Goal: Contribute content: Add original content to the website for others to see

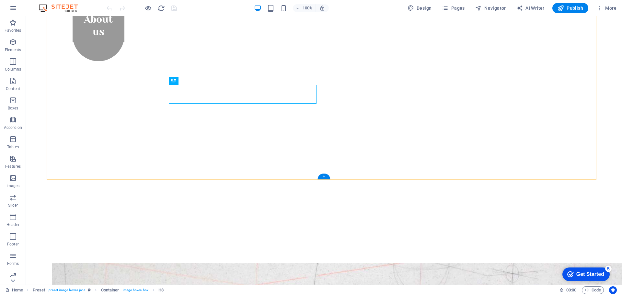
scroll to position [342, 0]
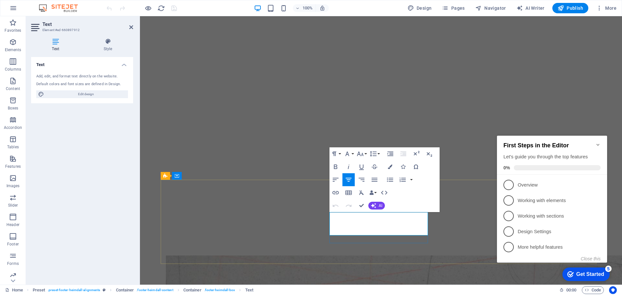
click at [335, 193] on icon "button" at bounding box center [336, 193] width 8 height 8
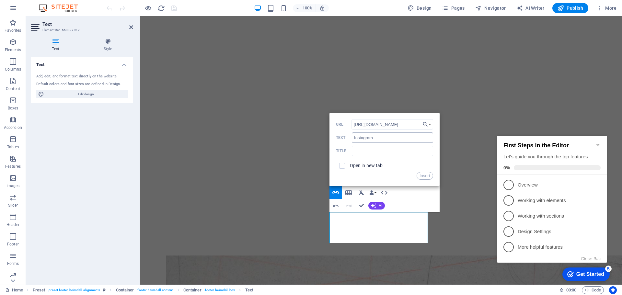
scroll to position [0, 132]
type input "https://www.instagram.com/visualtechcgi?igsh=MTE1ZjNpb2tuNDNjMQ==&utm_source=ig…"
click at [344, 166] on input "checkbox" at bounding box center [341, 165] width 6 height 6
checkbox input "true"
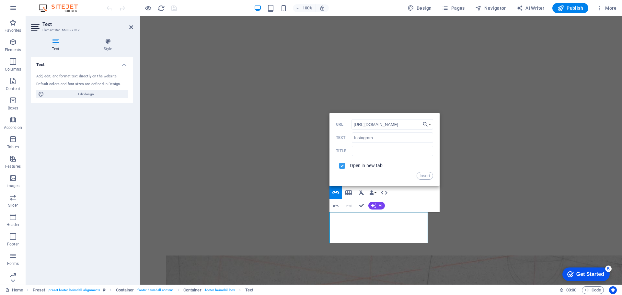
scroll to position [0, 0]
click at [427, 176] on button "Insert" at bounding box center [425, 176] width 17 height 8
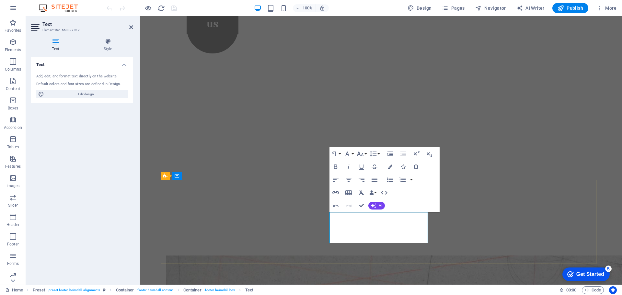
click at [392, 200] on icon "button" at bounding box center [392, 200] width 8 height 8
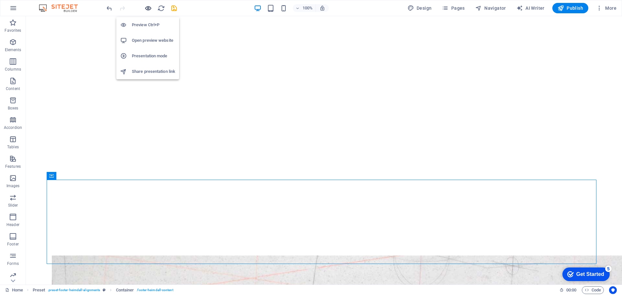
click at [147, 7] on icon "button" at bounding box center [148, 8] width 7 height 7
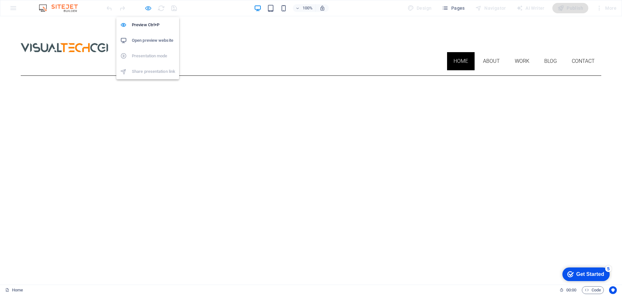
click at [147, 8] on icon "button" at bounding box center [148, 8] width 7 height 7
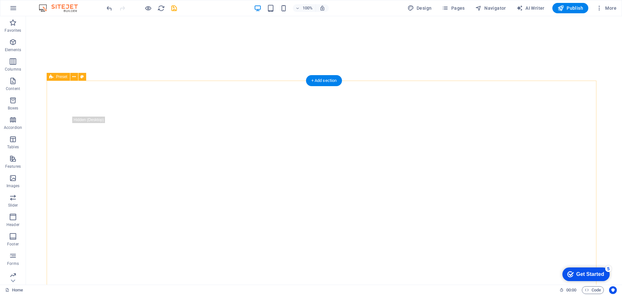
scroll to position [342, 0]
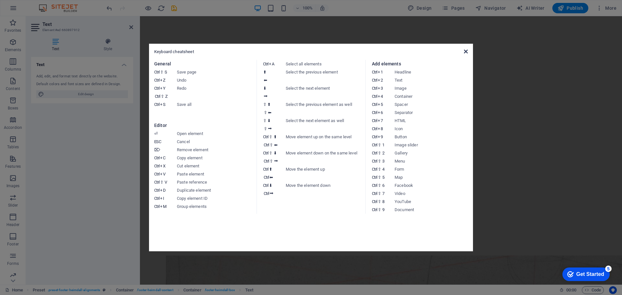
click at [467, 52] on icon at bounding box center [466, 51] width 4 height 5
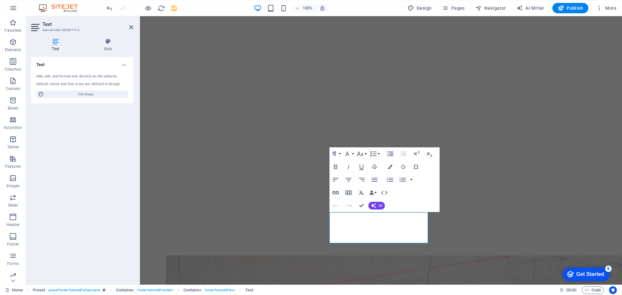
click at [336, 193] on icon "button" at bounding box center [336, 192] width 6 height 3
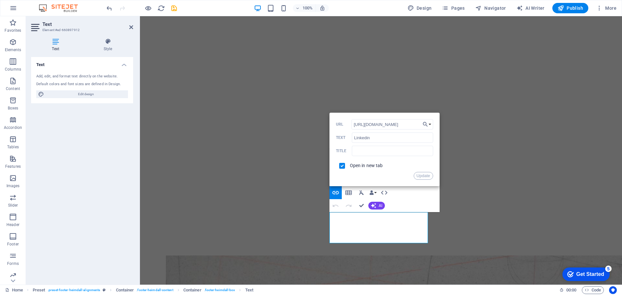
scroll to position [0, 25]
type input "https://www.instagram.com/visualtechcgi/?next=%2F&hl=en"
click at [424, 176] on button "Update" at bounding box center [423, 176] width 19 height 8
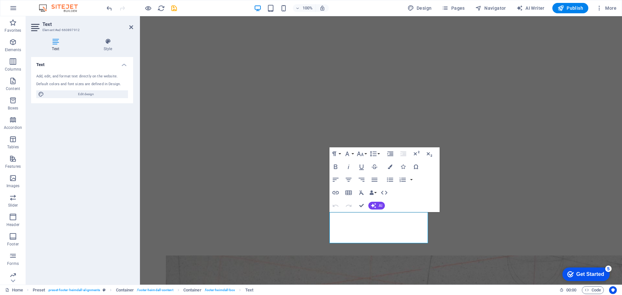
scroll to position [0, 0]
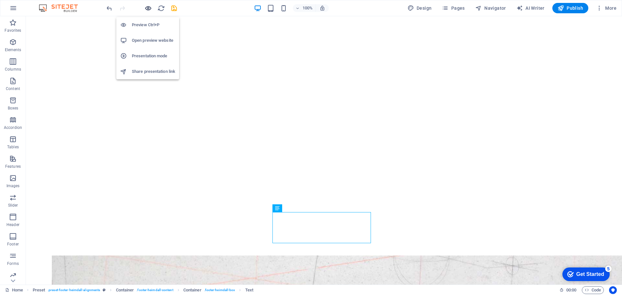
drag, startPoint x: 147, startPoint y: 9, endPoint x: 222, endPoint y: 28, distance: 77.7
click at [147, 9] on icon "button" at bounding box center [148, 8] width 7 height 7
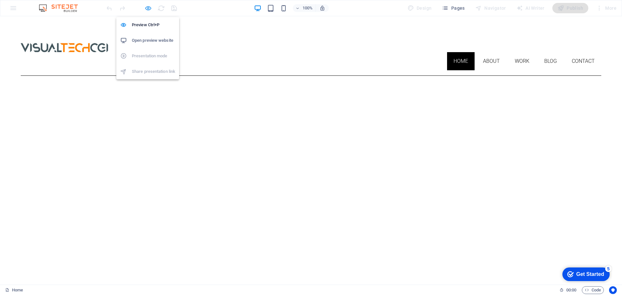
click at [147, 7] on icon "button" at bounding box center [148, 8] width 7 height 7
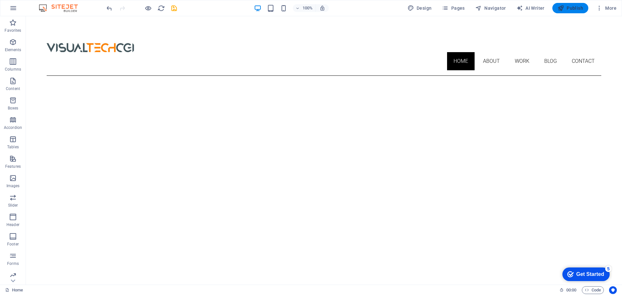
click at [571, 8] on span "Publish" at bounding box center [571, 8] width 26 height 6
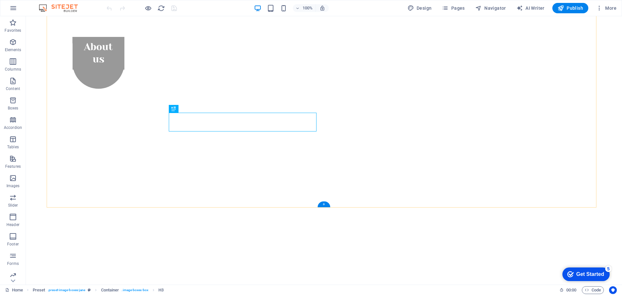
scroll to position [342, 0]
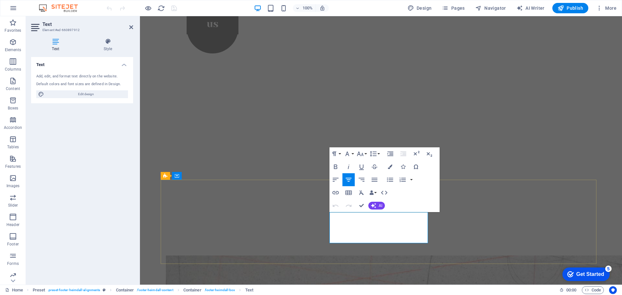
click at [391, 214] on icon "button" at bounding box center [392, 216] width 8 height 8
click at [336, 193] on icon "button" at bounding box center [336, 192] width 6 height 3
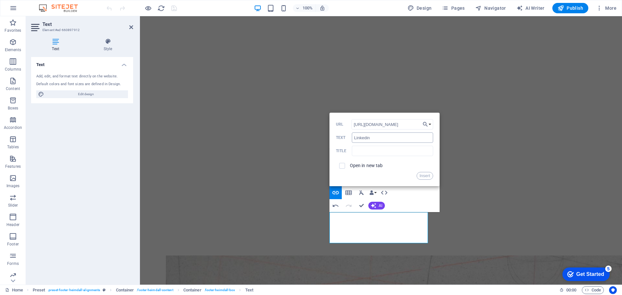
scroll to position [0, 25]
type input "[URL][DOMAIN_NAME]"
click at [343, 166] on input "checkbox" at bounding box center [341, 165] width 6 height 6
checkbox input "true"
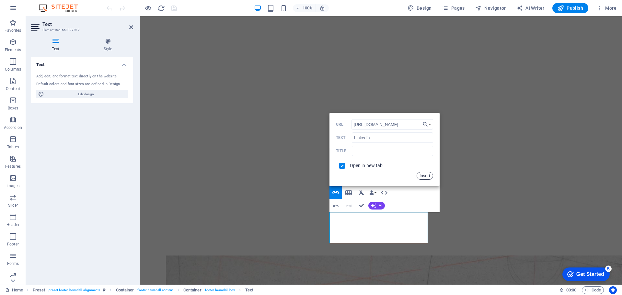
click at [424, 175] on button "Insert" at bounding box center [425, 176] width 17 height 8
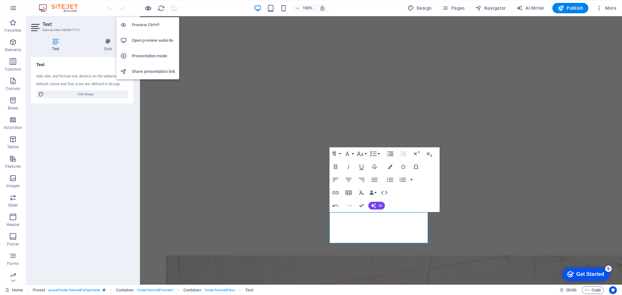
click at [147, 8] on icon "button" at bounding box center [148, 8] width 7 height 7
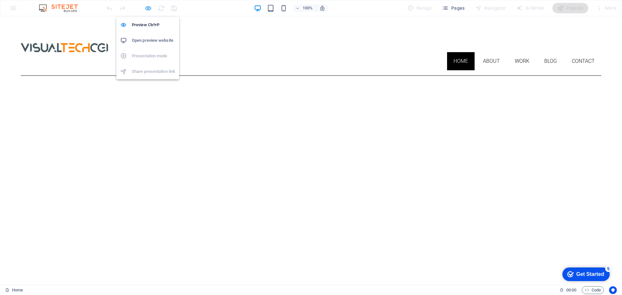
click at [147, 8] on icon "button" at bounding box center [148, 8] width 7 height 7
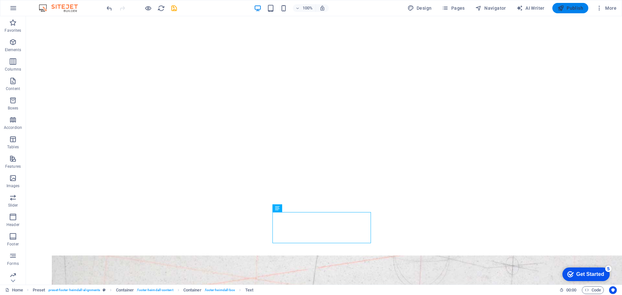
click at [574, 5] on button "Publish" at bounding box center [571, 8] width 36 height 10
